Goal: Information Seeking & Learning: Learn about a topic

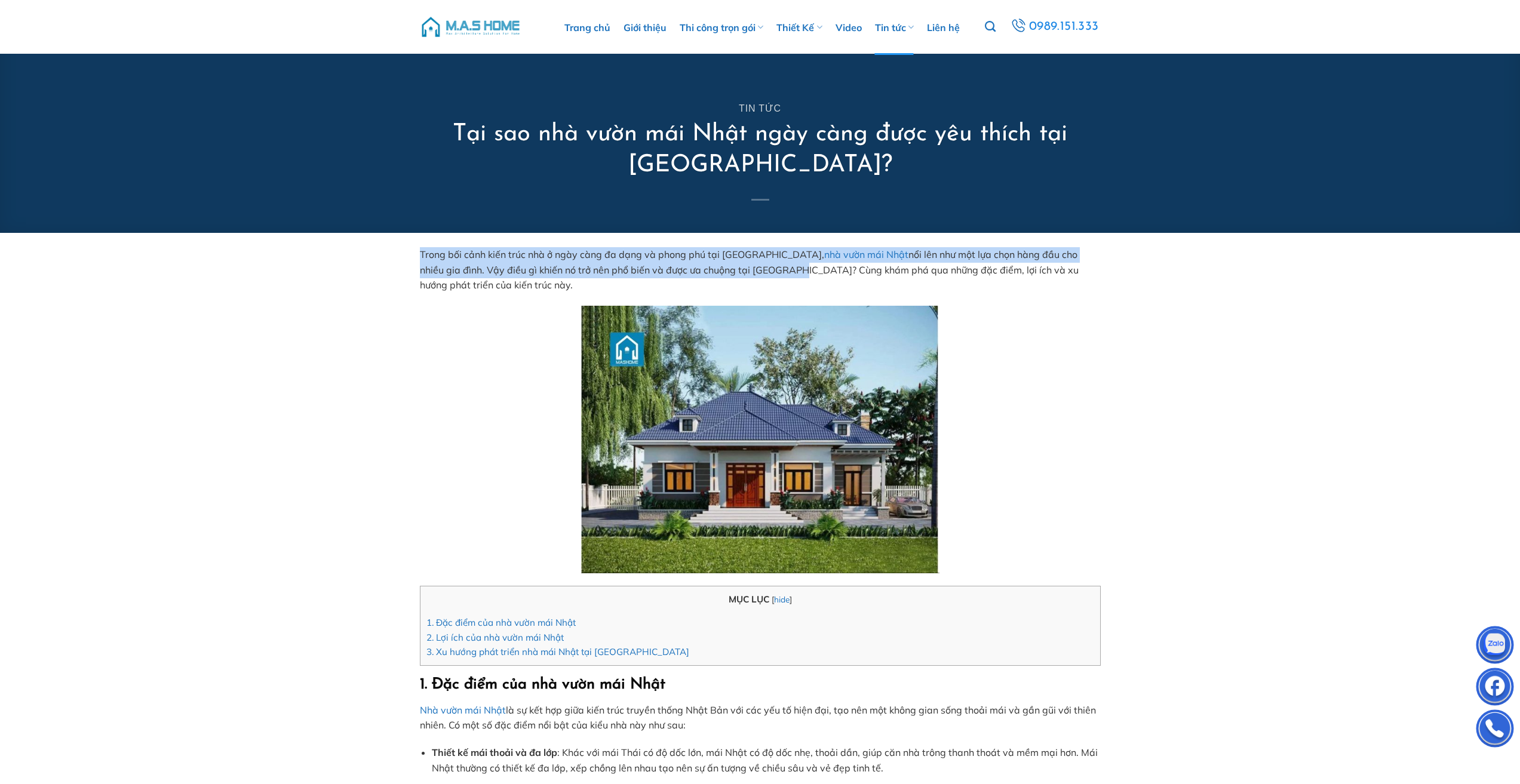
drag, startPoint x: 417, startPoint y: 248, endPoint x: 723, endPoint y: 267, distance: 306.6
copy span "Trong bối cảnh kiến trúc nhà ở ngày càng đa dạng và phong phú tại [GEOGRAPHIC_D…"
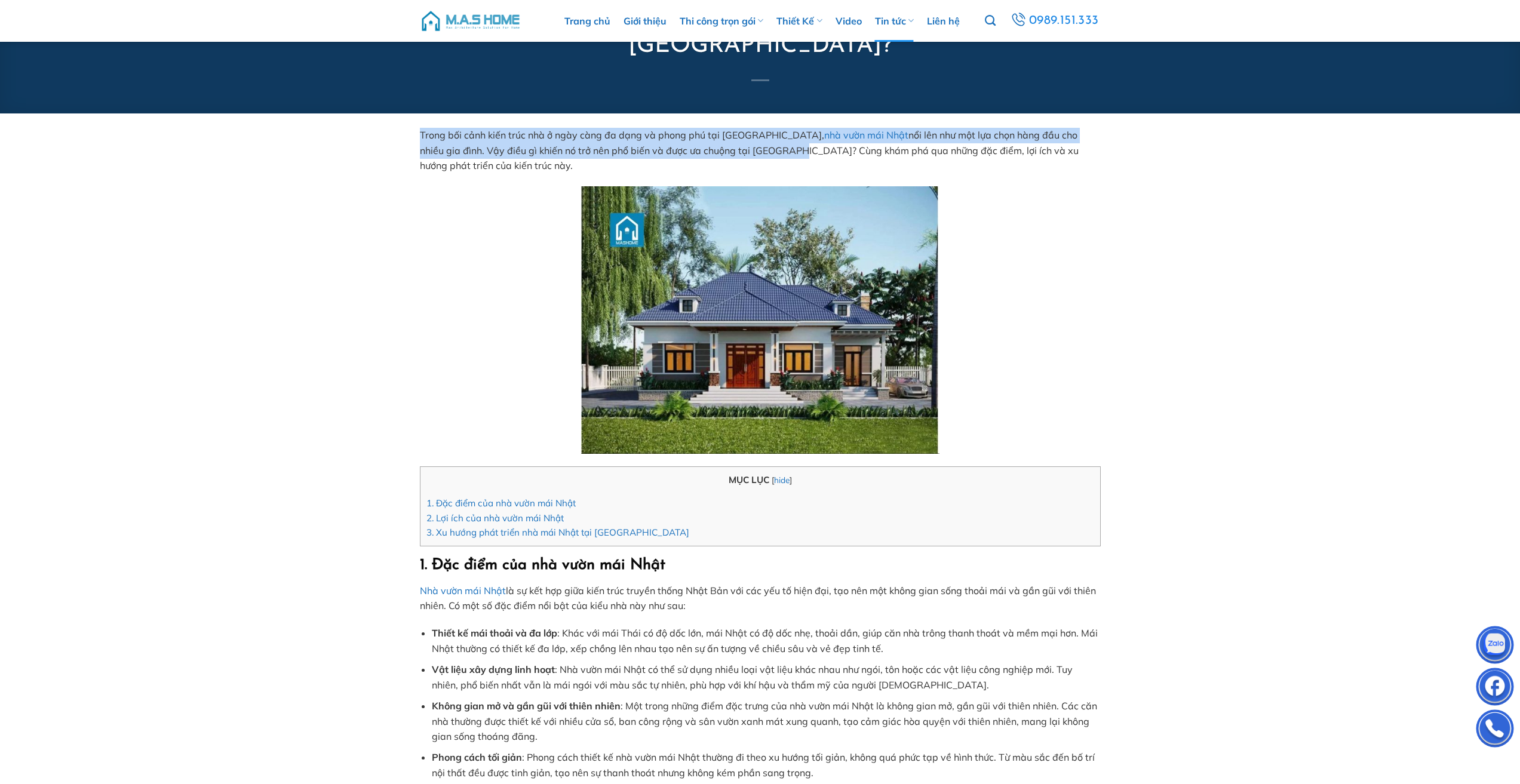
scroll to position [239, 0]
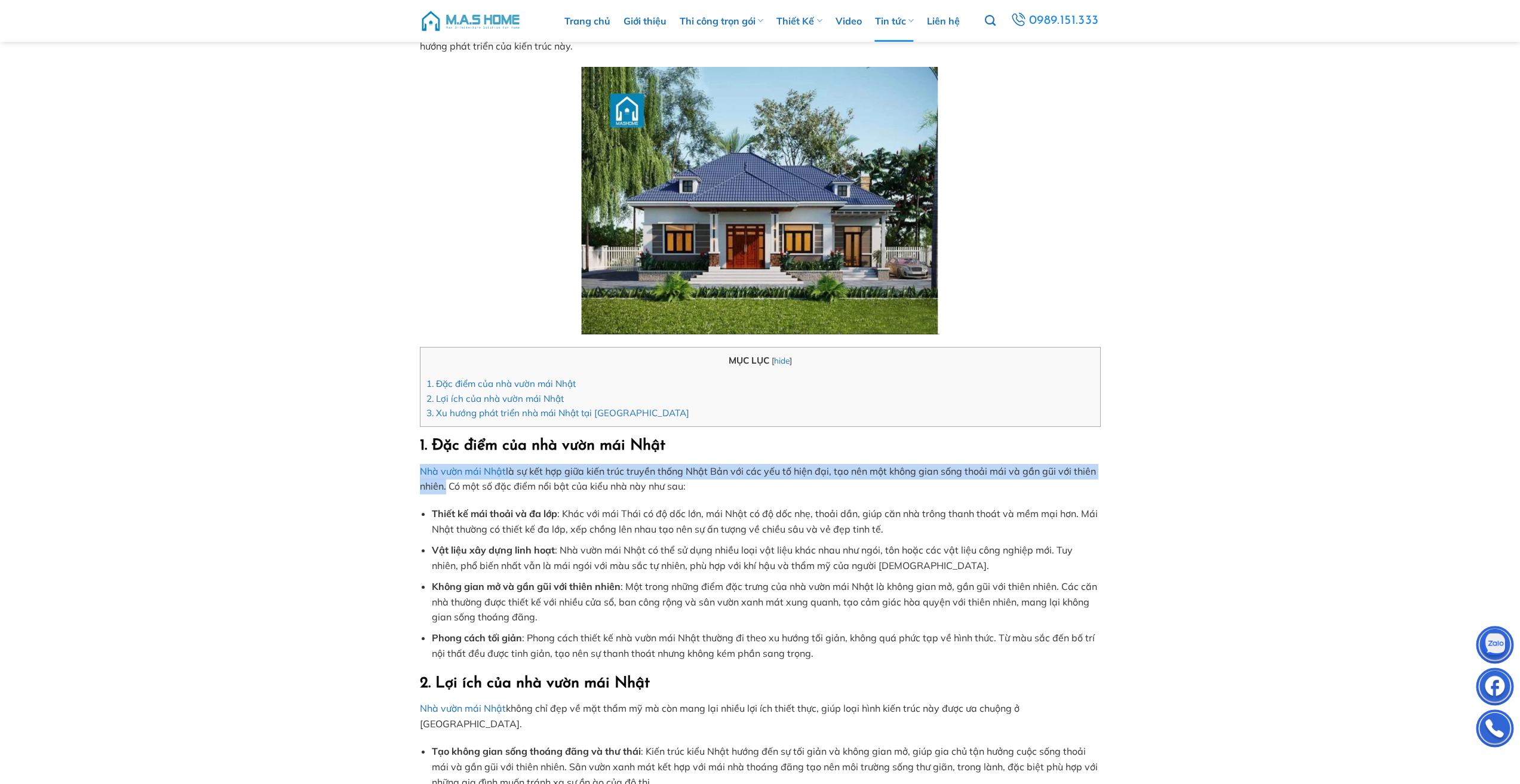
drag, startPoint x: 416, startPoint y: 471, endPoint x: 444, endPoint y: 491, distance: 34.4
copy span "Nhà vườn mái Nhật là sự kết hợp giữa kiến trúc truyền thống Nhật Bản với các yế…"
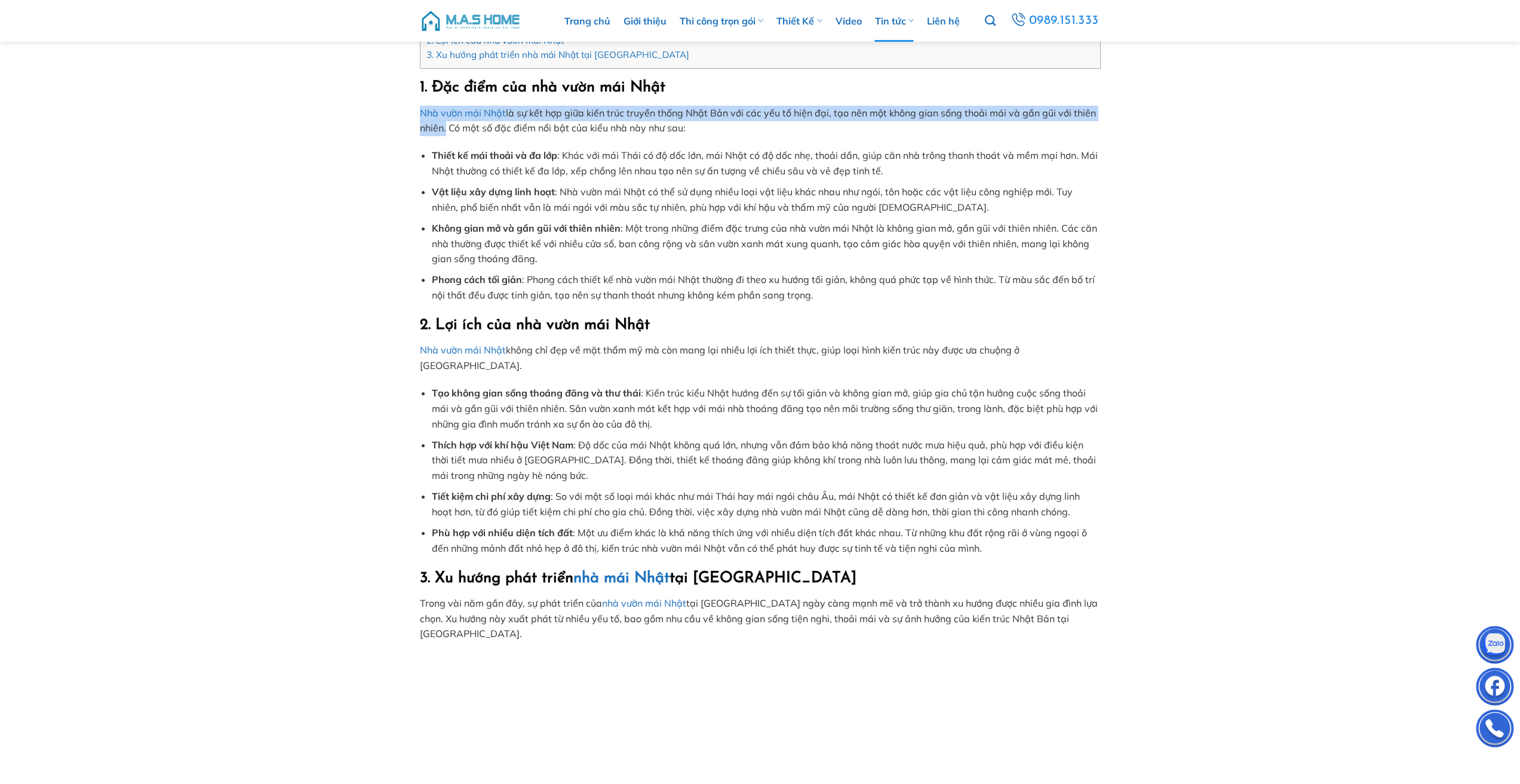
scroll to position [657, 0]
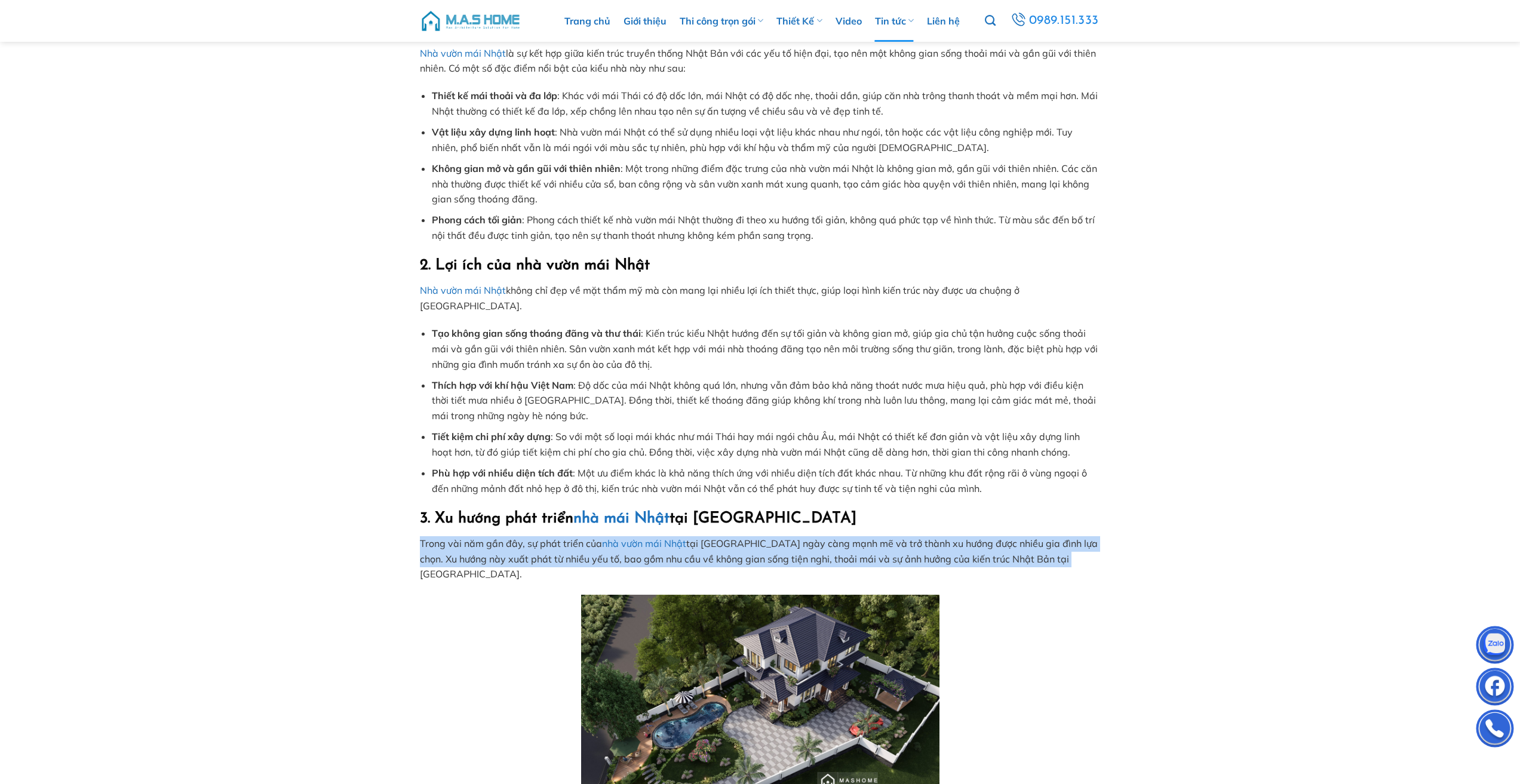
drag, startPoint x: 403, startPoint y: 525, endPoint x: 1073, endPoint y: 543, distance: 670.2
copy span "Trong vài năm gần đây, sự phát triển của nhà vườn mái Nhật tại Việt Nam ngày cà…"
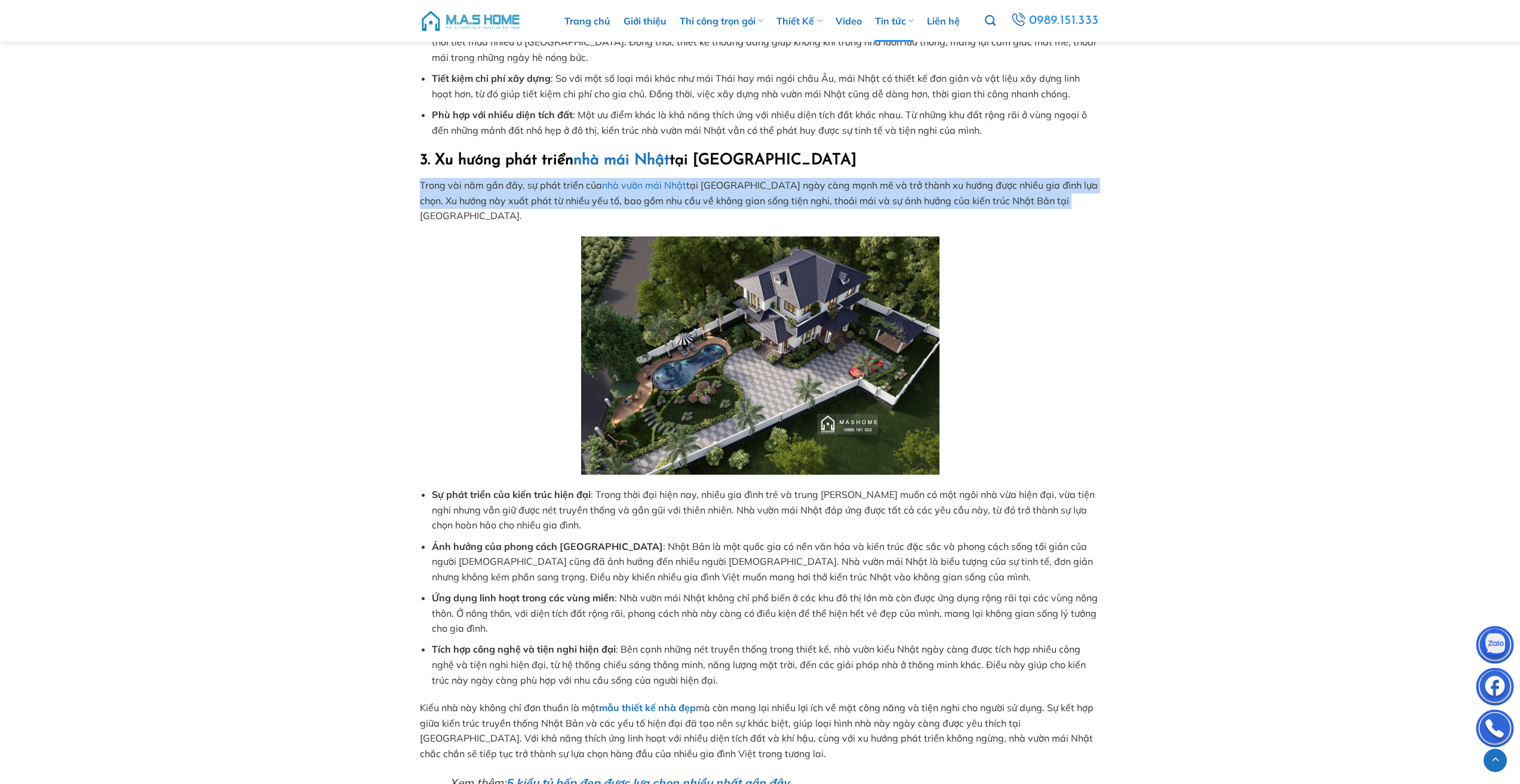
scroll to position [1076, 0]
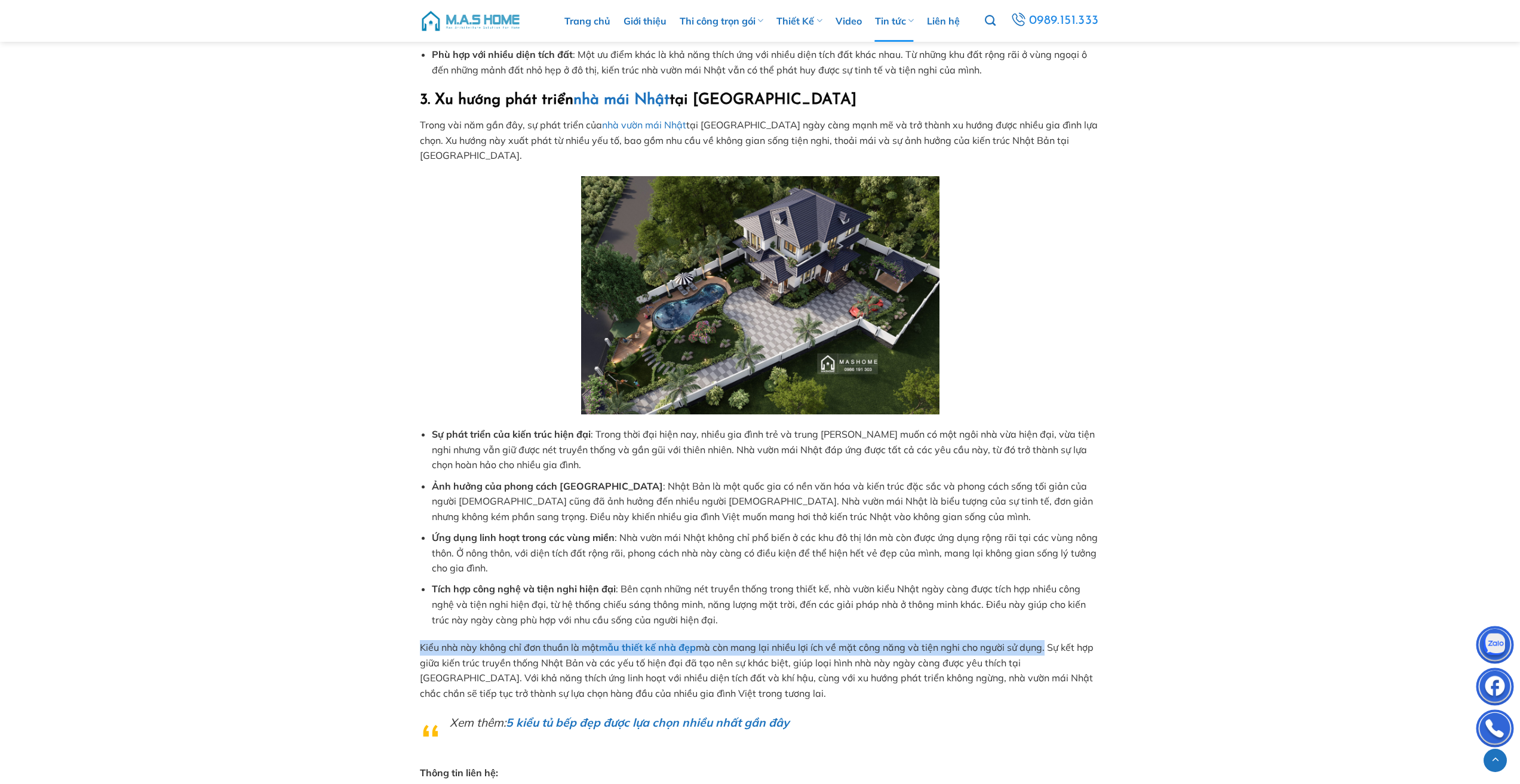
drag, startPoint x: 416, startPoint y: 614, endPoint x: 1047, endPoint y: 609, distance: 631.0
copy span "Kiểu nhà này không chỉ đơn thuần là một mẫu thiết kế nhà đẹp mà còn mang lại nh…"
